Goal: Communication & Community: Answer question/provide support

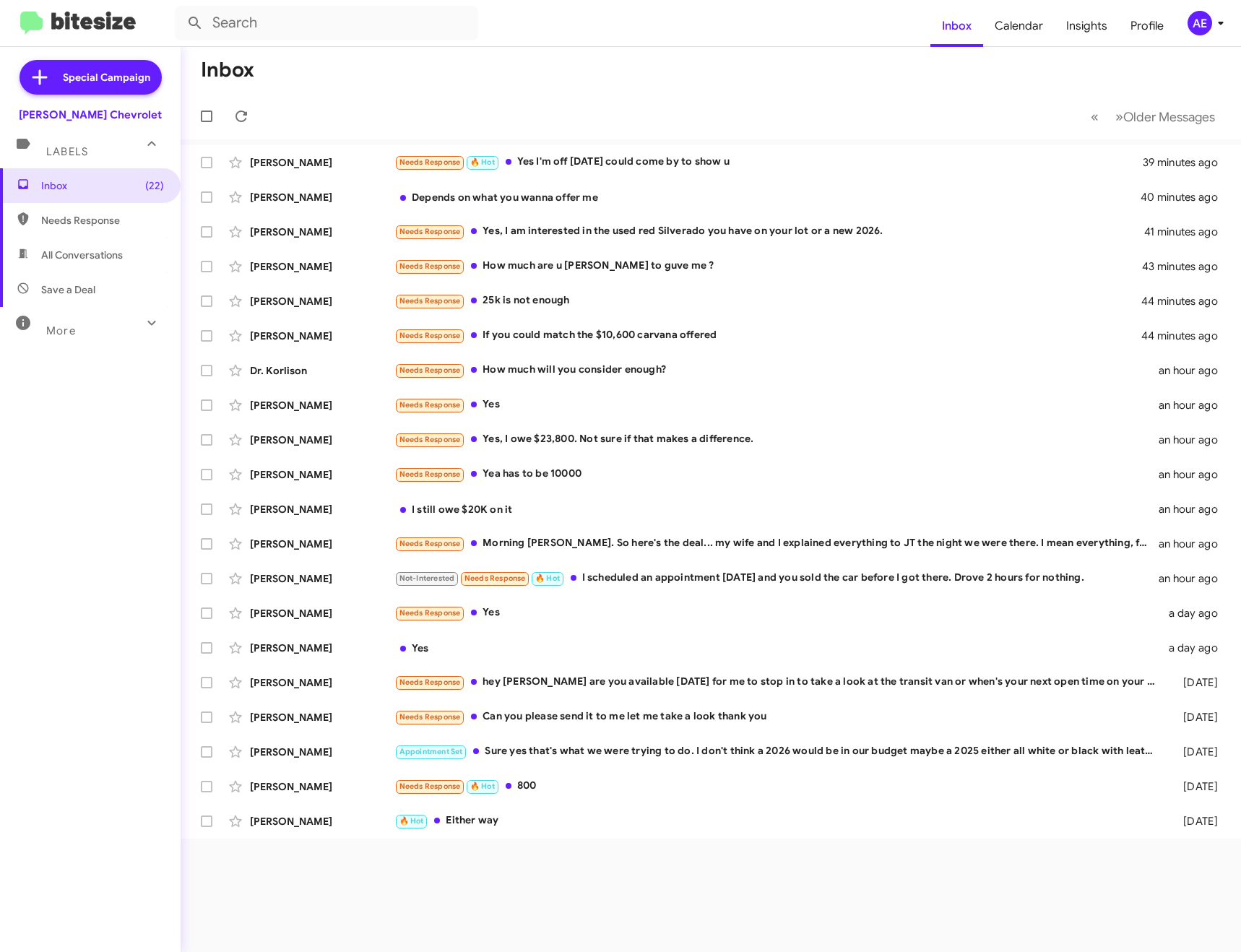
click at [690, 546] on div "Needs Response Morning [PERSON_NAME]. So here's the deal... my wife and I expla…" at bounding box center [777, 543] width 764 height 17
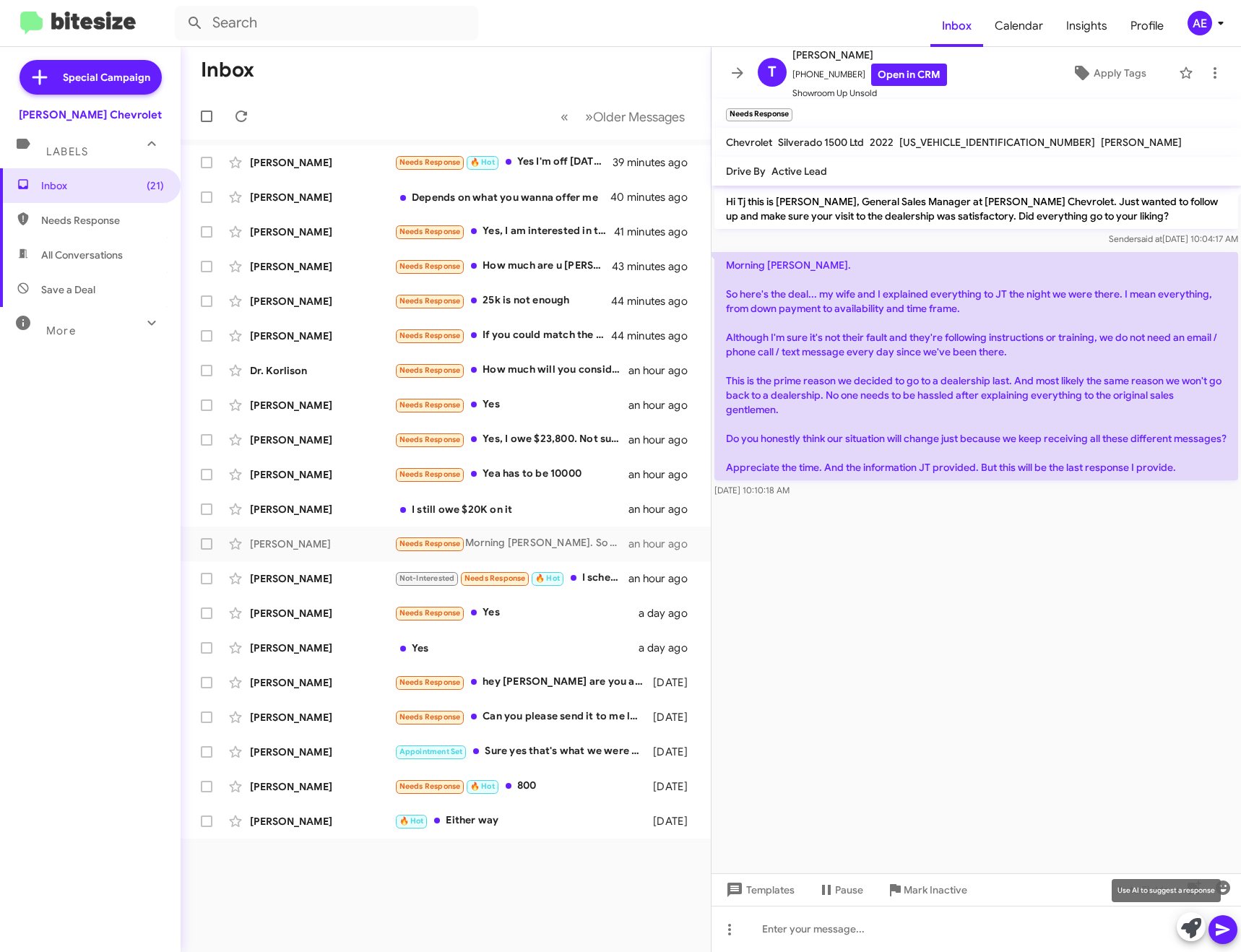
click at [1191, 924] on icon at bounding box center [1191, 928] width 20 height 20
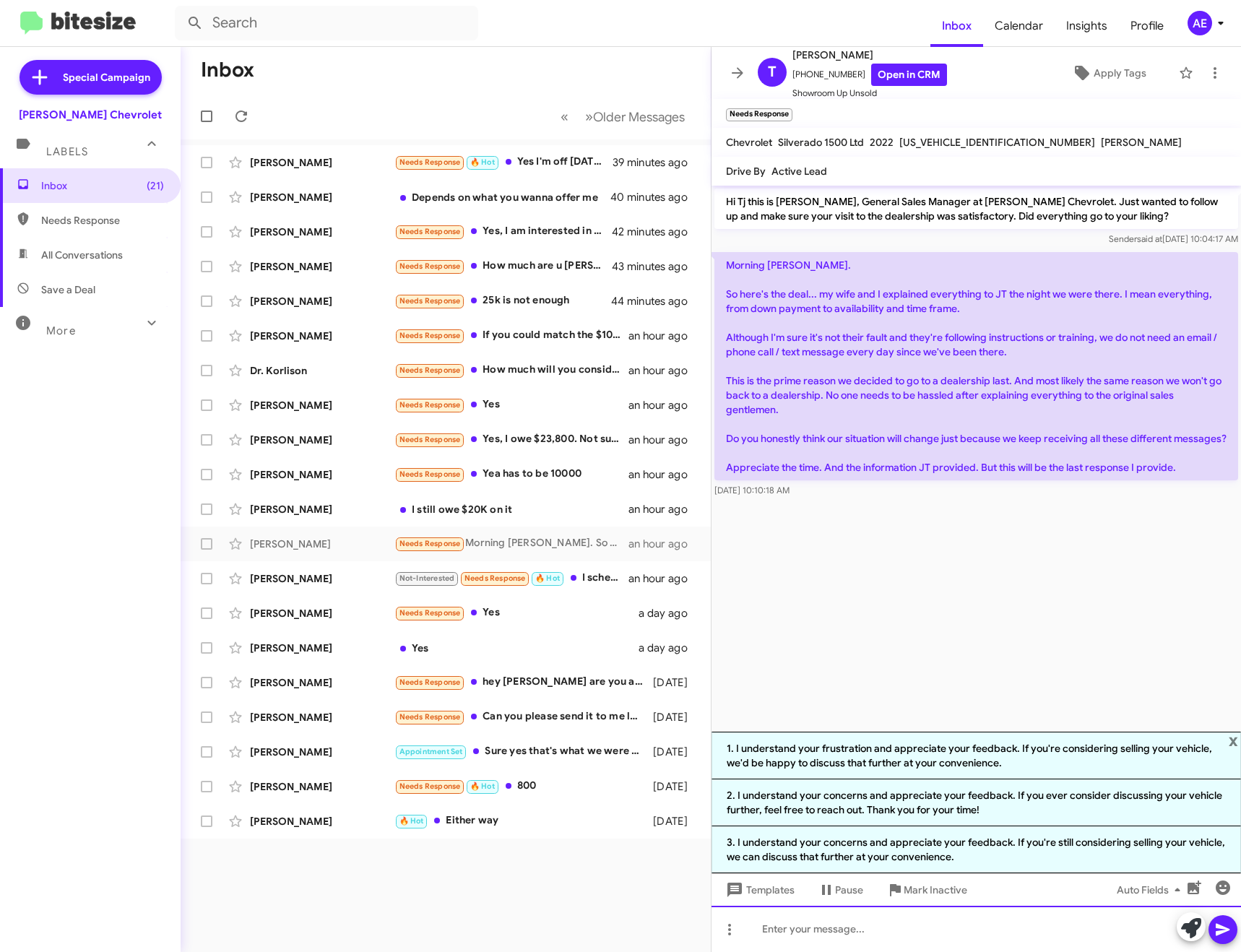
click at [894, 930] on div at bounding box center [976, 928] width 529 height 46
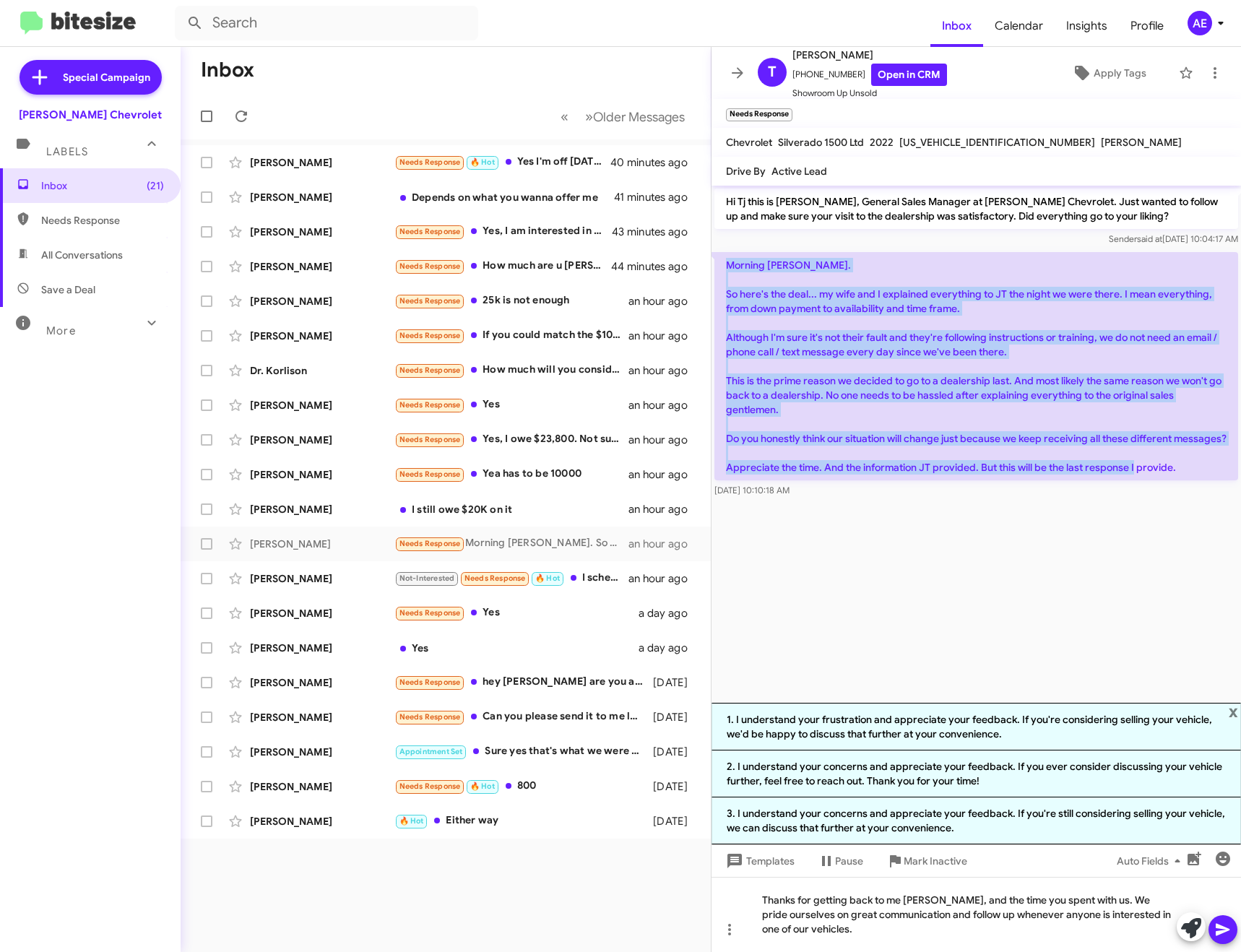
drag, startPoint x: 719, startPoint y: 260, endPoint x: 1191, endPoint y: 485, distance: 522.9
click at [1191, 480] on p "Morning [PERSON_NAME]. So here's the deal... my wife and I explained everything…" at bounding box center [976, 366] width 524 height 228
copy p "Morning [PERSON_NAME]. So here's the deal... my wife and I explained everything…"
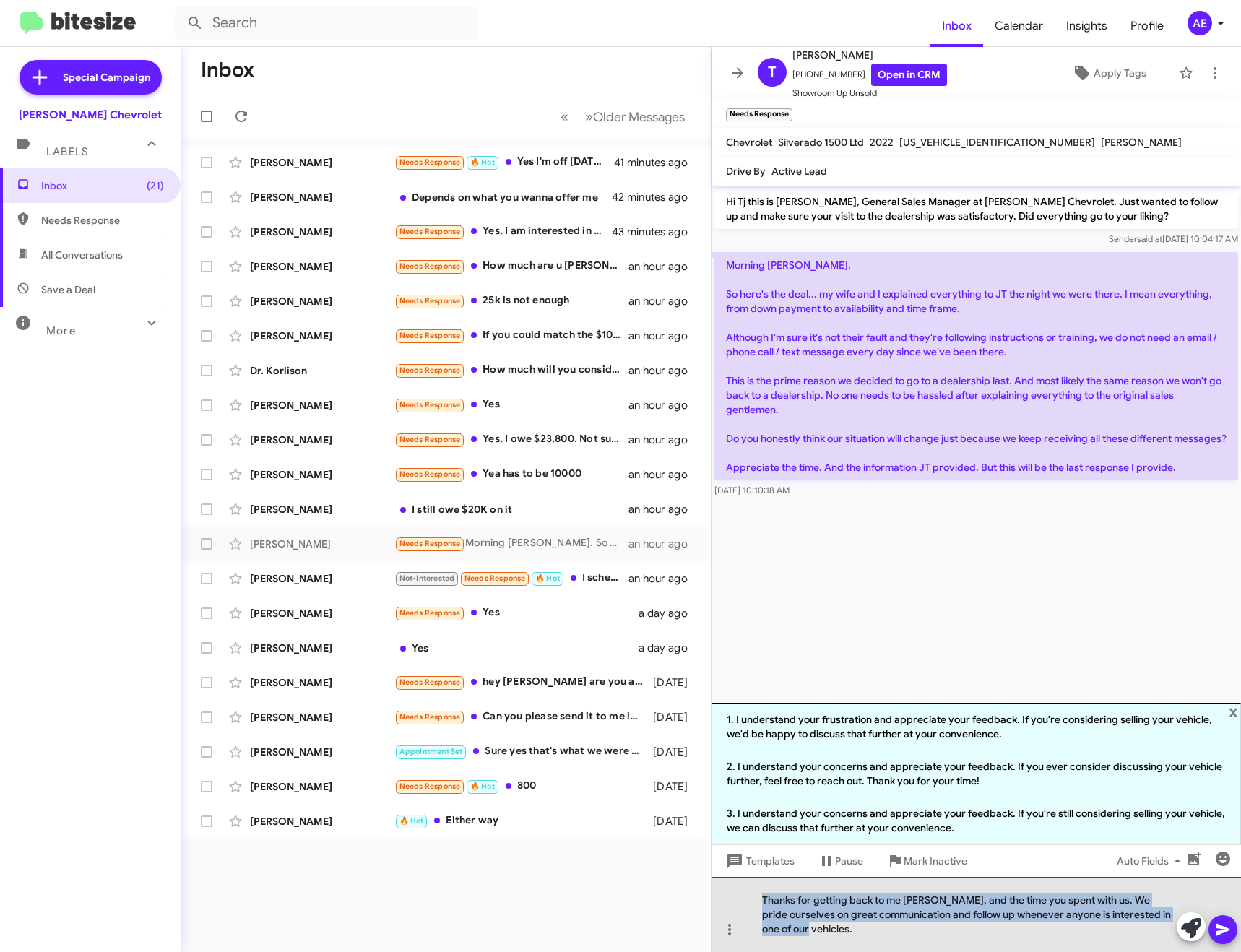
drag, startPoint x: 823, startPoint y: 932, endPoint x: 735, endPoint y: 885, distance: 99.8
click at [735, 885] on div "Thanks for getting back to me [PERSON_NAME], and the time you spent with us. We…" at bounding box center [976, 914] width 529 height 75
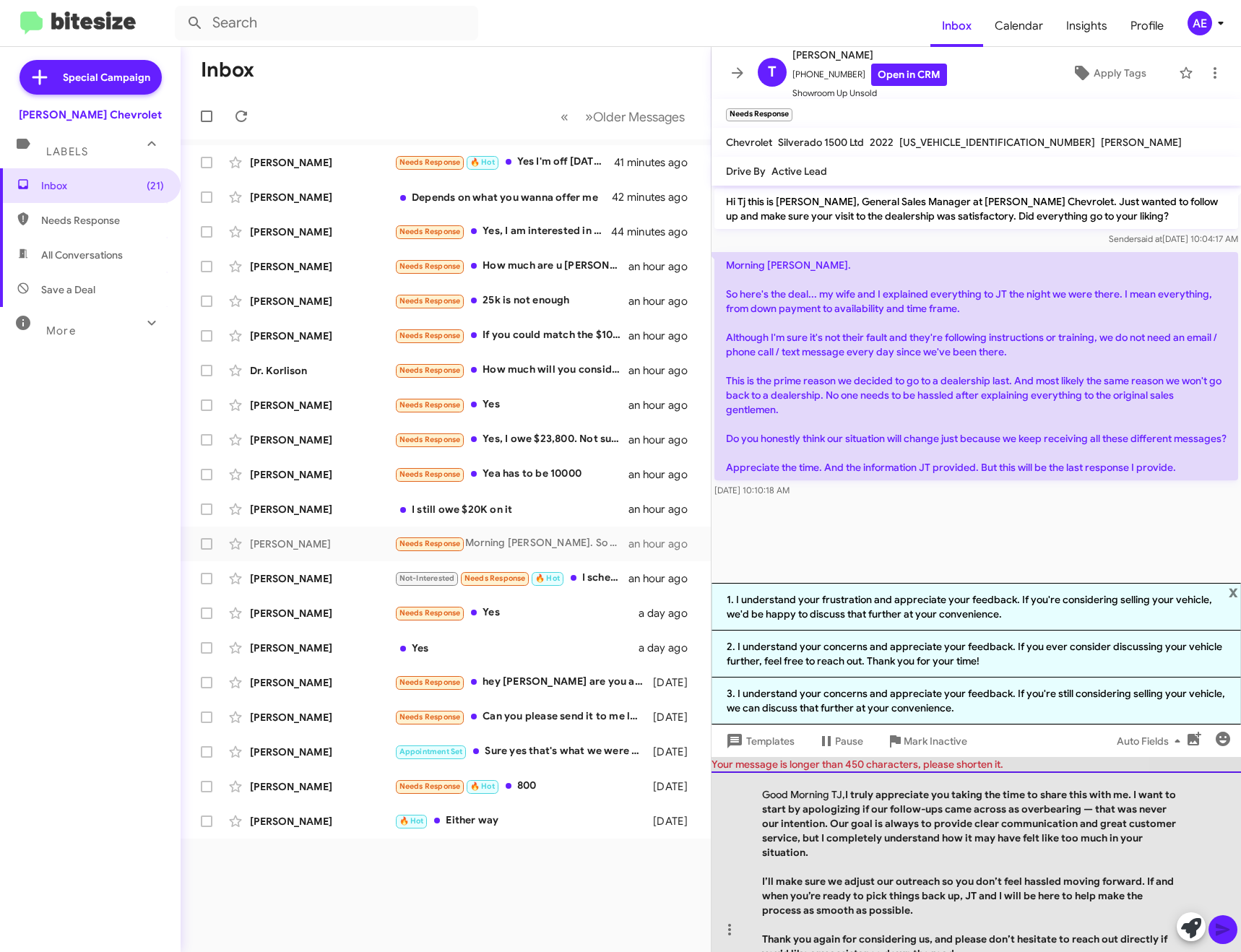
click at [928, 861] on div at bounding box center [969, 866] width 414 height 15
click at [927, 853] on div "Good Morning TJ, I truly appreciate you taking the time to share this with me. …" at bounding box center [976, 860] width 529 height 180
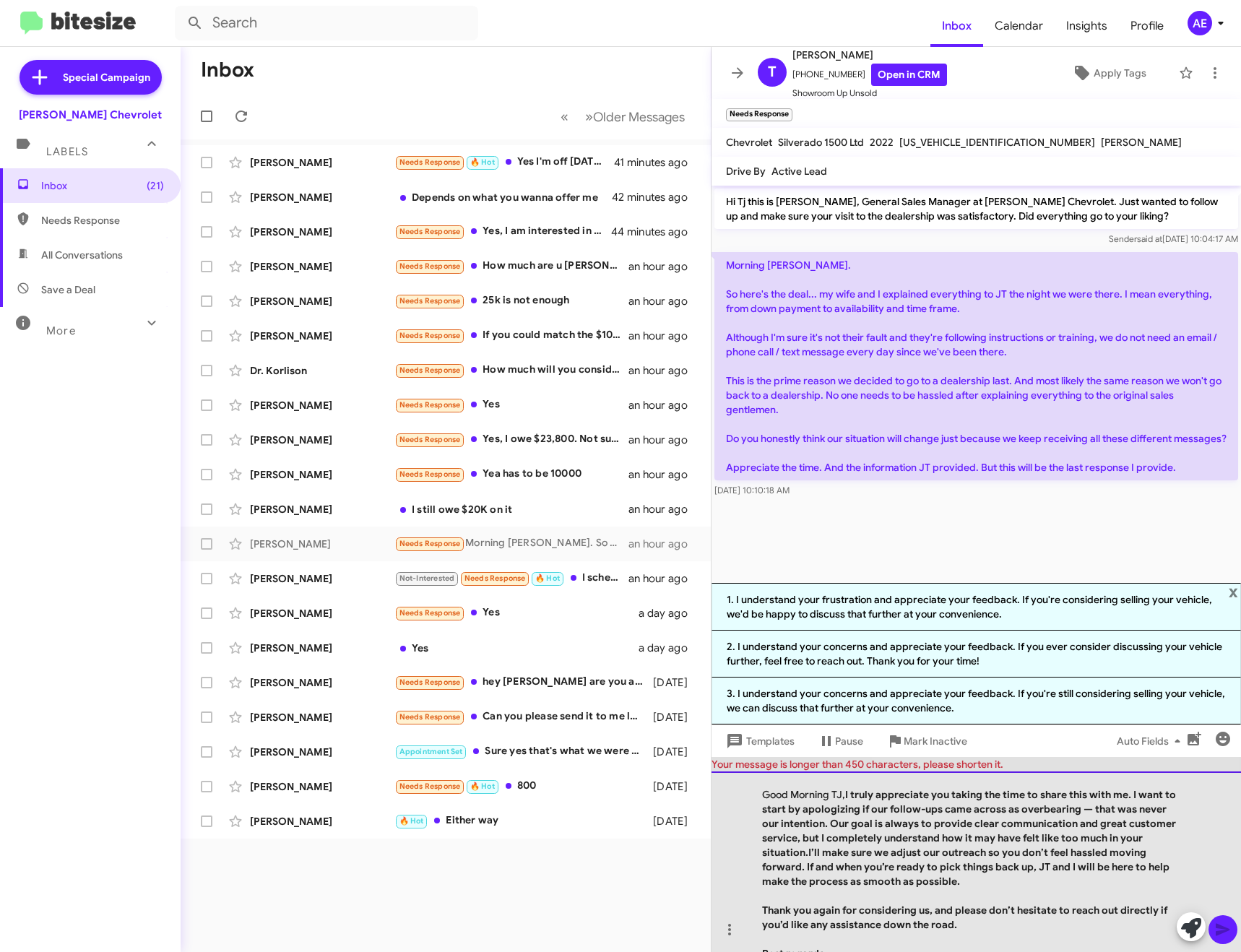
click at [1027, 880] on div "Good Morning TJ, I truly appreciate you taking the time to share this with me. …" at bounding box center [976, 860] width 529 height 180
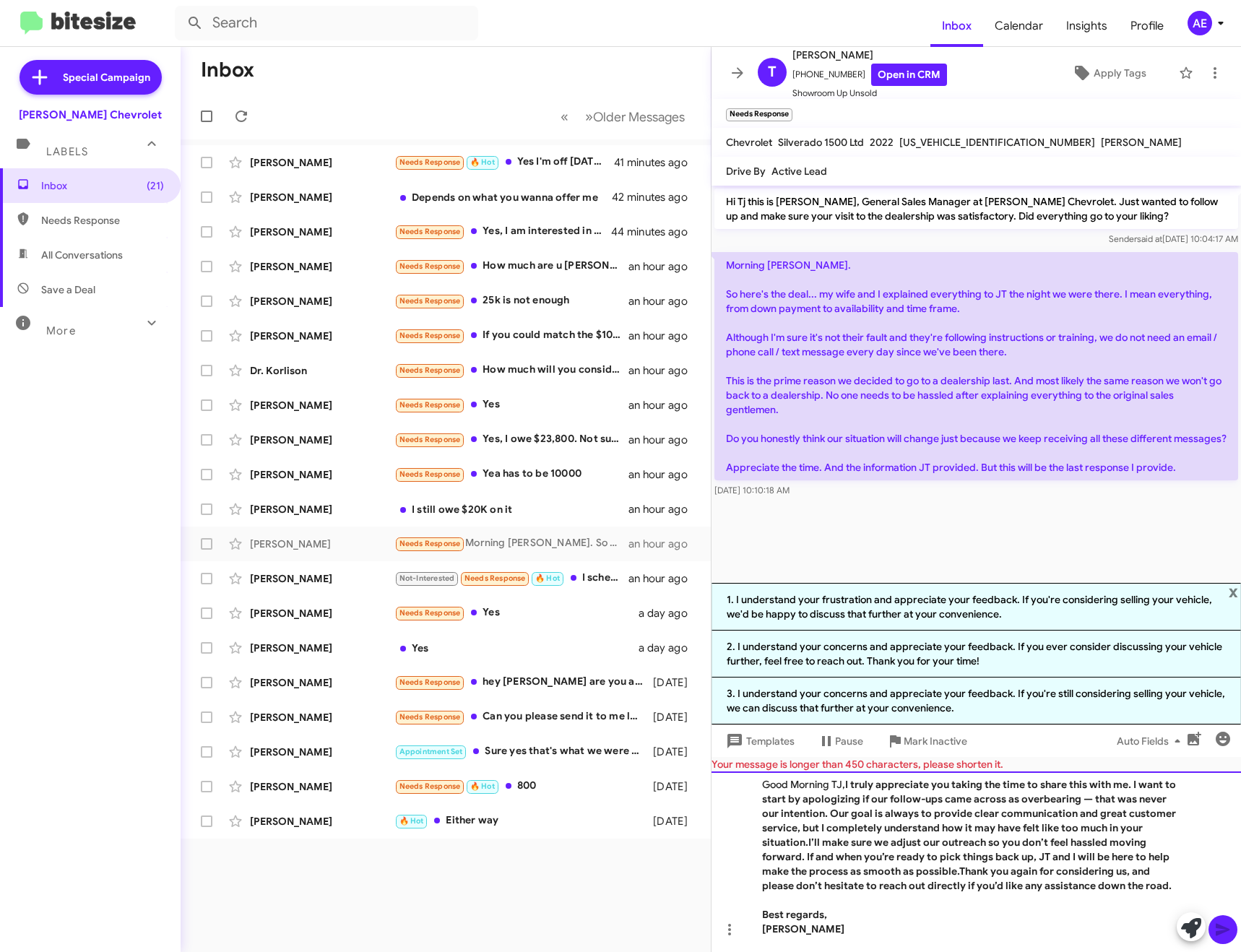
scroll to position [24, 0]
click at [915, 888] on div "Good Morning TJ, I truly appreciate you taking the time to share this with me. …" at bounding box center [976, 860] width 529 height 180
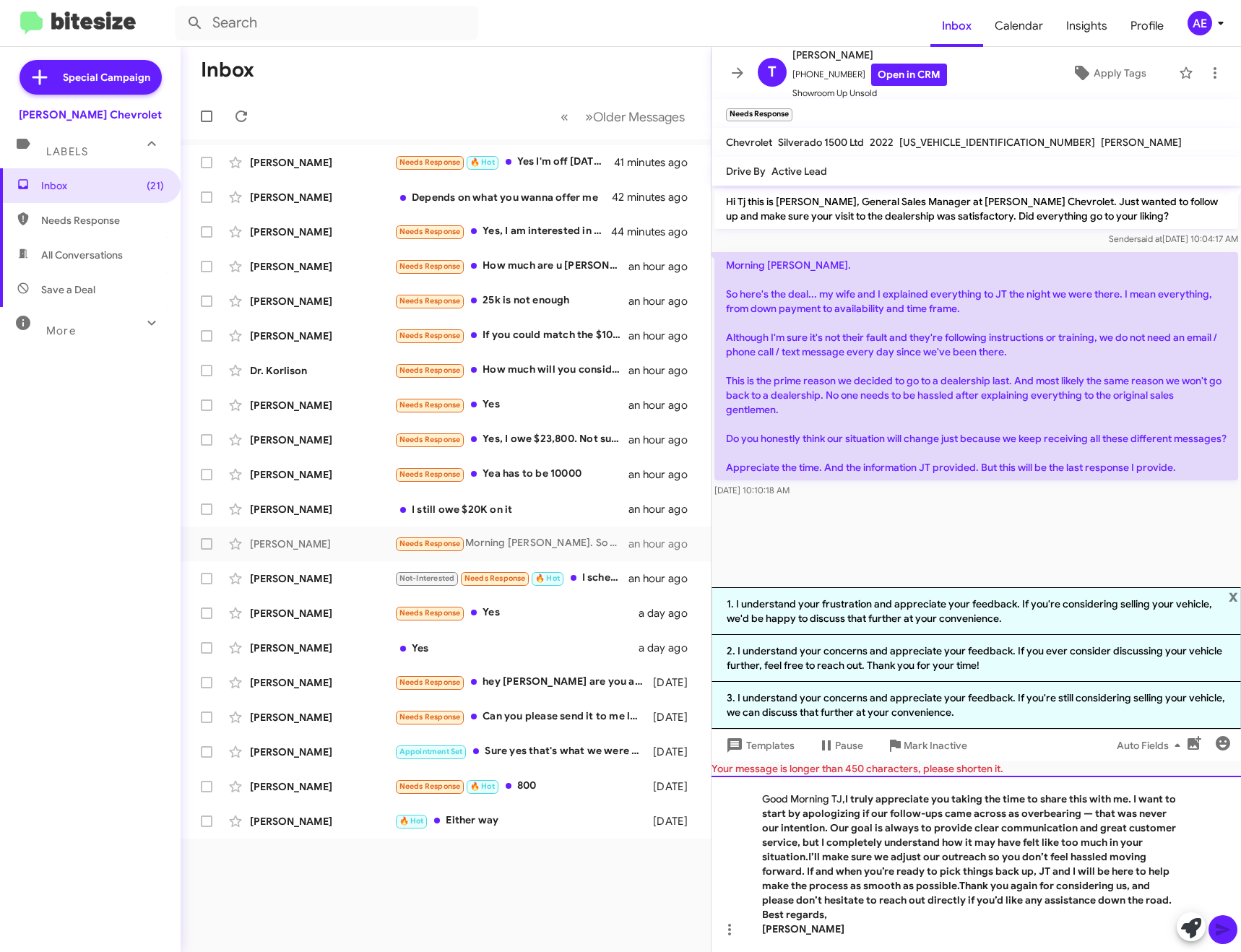
scroll to position [0, 0]
click at [911, 912] on div "Good Morning TJ, I truly appreciate you taking the time to share this with me. …" at bounding box center [976, 863] width 529 height 176
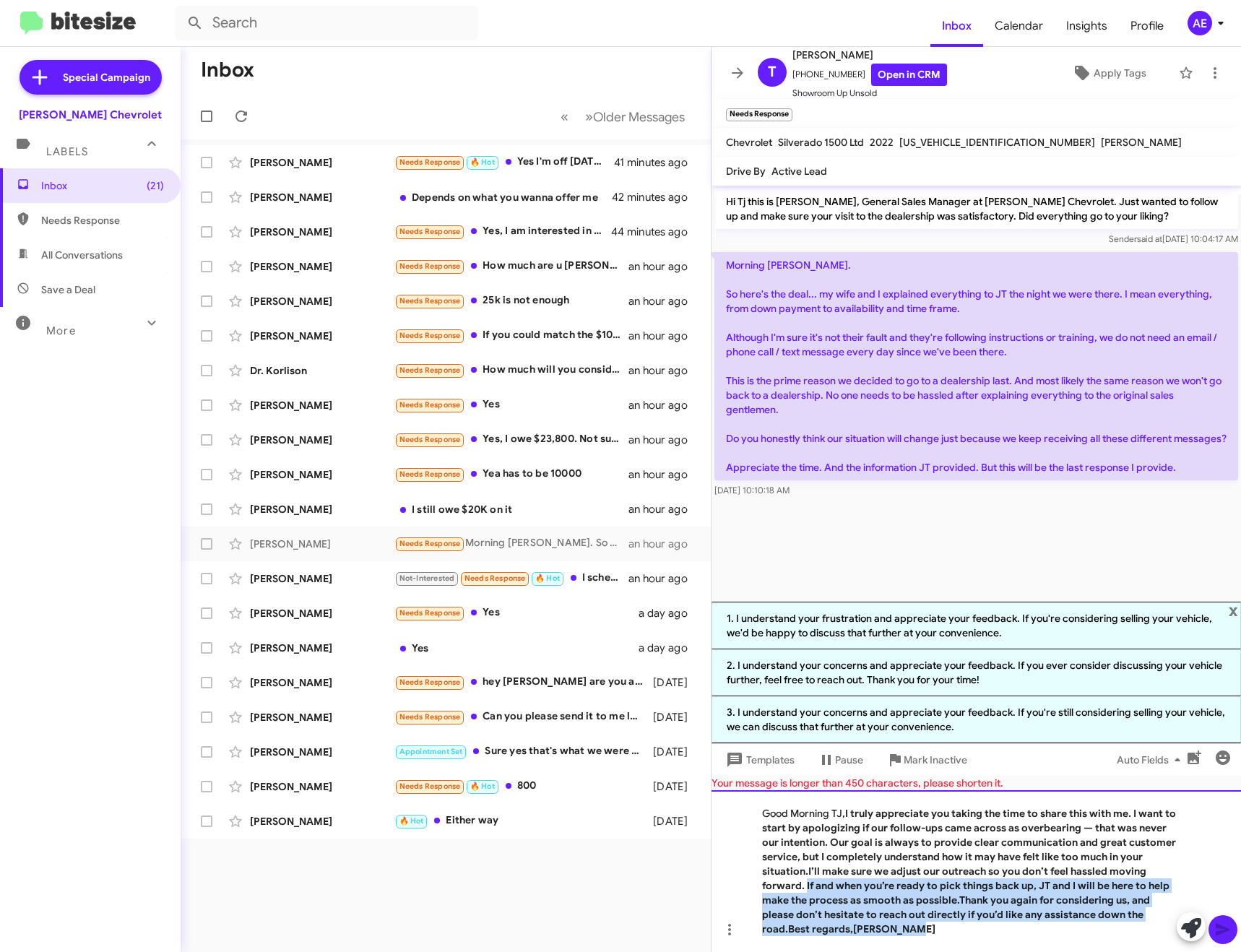
drag, startPoint x: 804, startPoint y: 882, endPoint x: 1044, endPoint y: 952, distance: 250.0
click at [1044, 951] on html "Inbox Calendar Insights Profile AE Special Campaign [PERSON_NAME] Chevrolet Lab…" at bounding box center [620, 476] width 1241 height 952
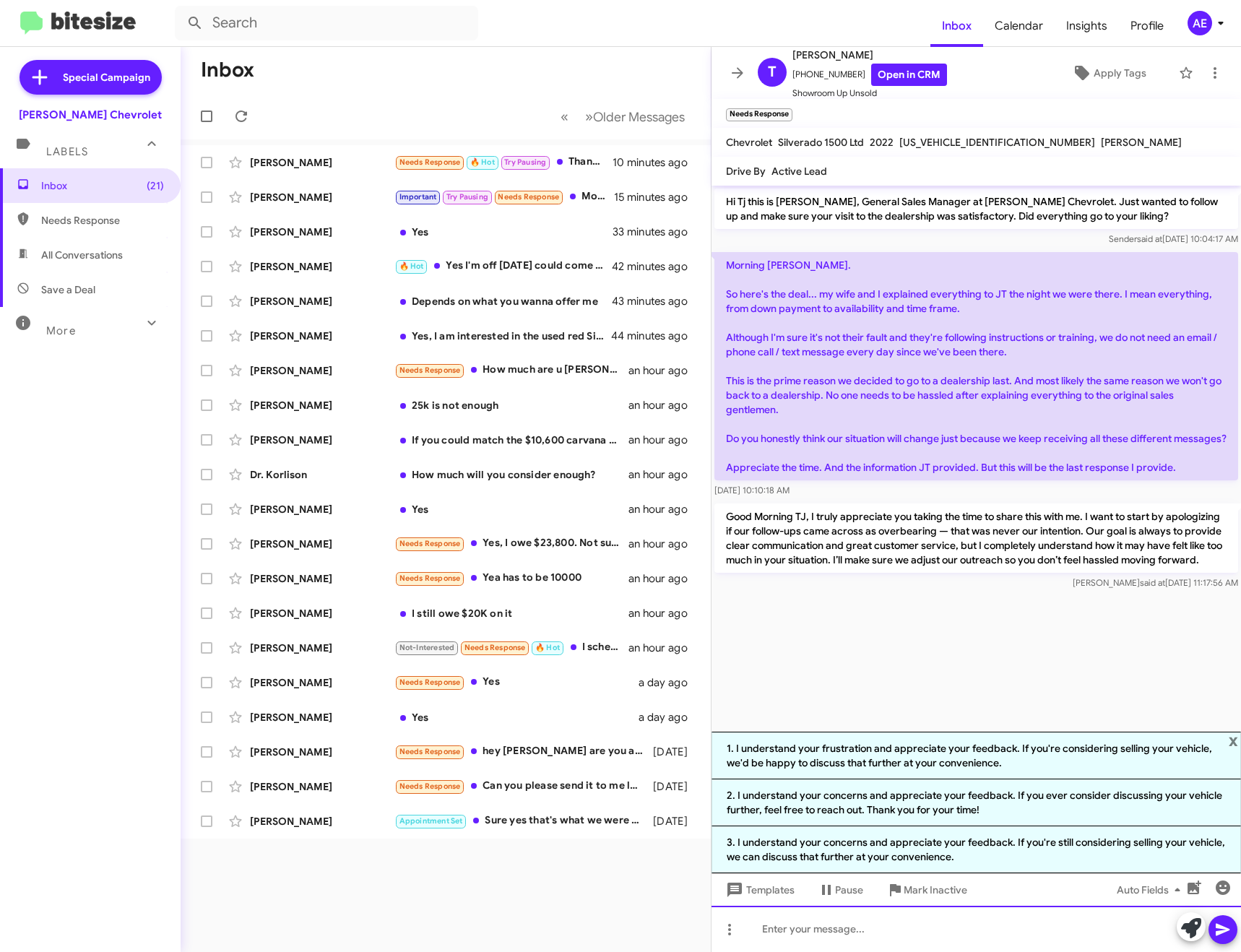
click at [843, 927] on div at bounding box center [976, 928] width 529 height 46
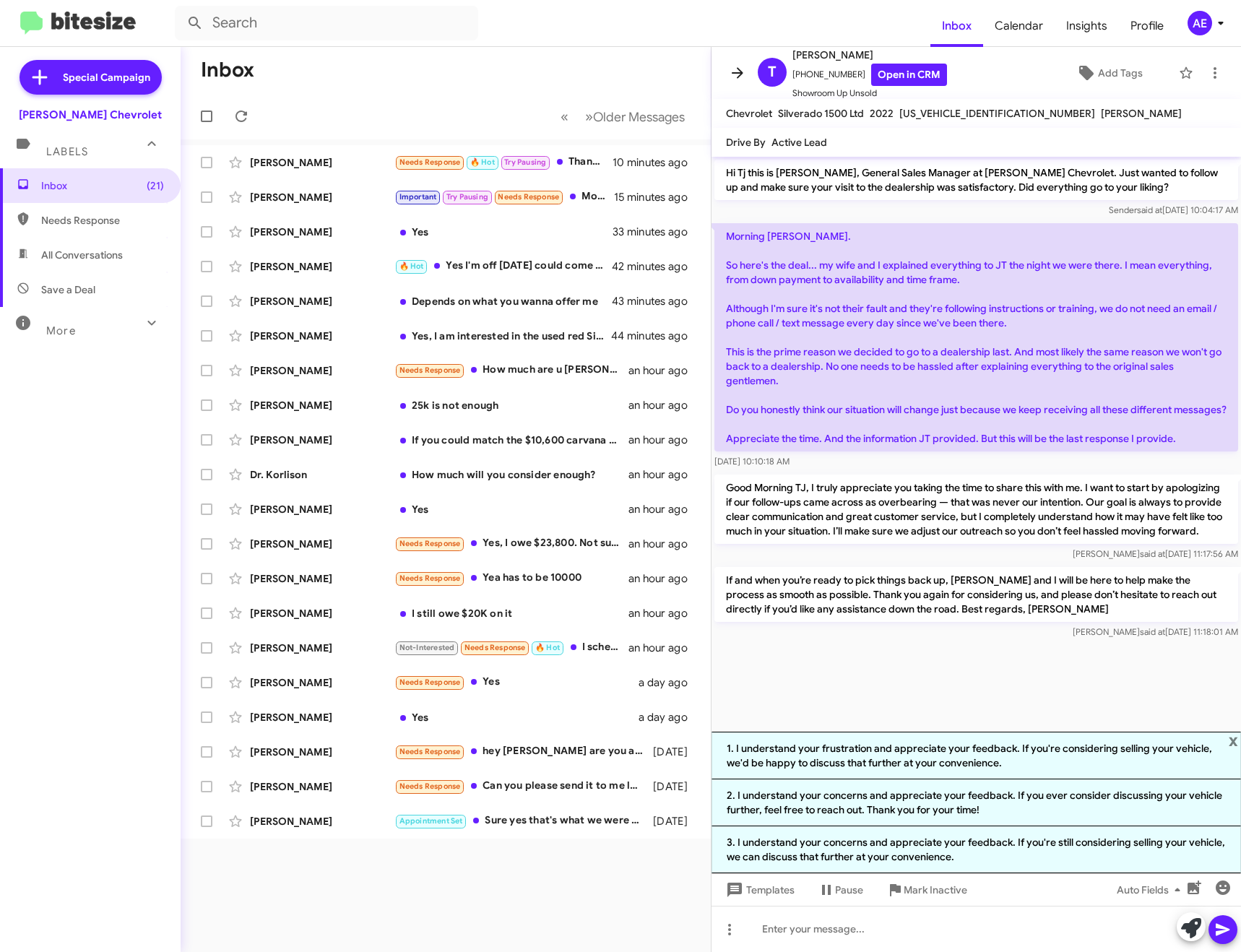
click at [737, 73] on icon at bounding box center [738, 72] width 12 height 11
